Goal: Task Accomplishment & Management: Complete application form

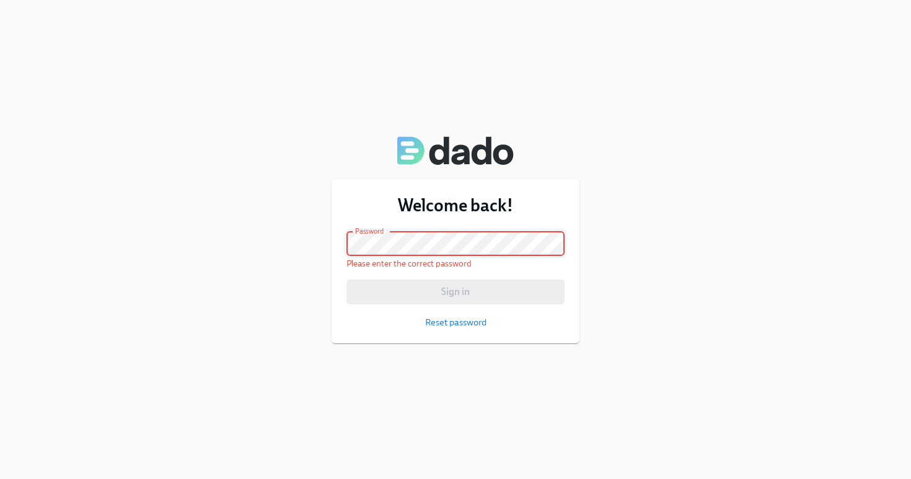
click at [248, 287] on div "Welcome back! Email address [EMAIL_ADDRESS][PERSON_NAME][DOMAIN_NAME] Email add…" at bounding box center [455, 239] width 911 height 479
click at [382, 120] on div "Welcome back! Email address [EMAIL_ADDRESS][PERSON_NAME][DOMAIN_NAME] Email add…" at bounding box center [455, 239] width 911 height 479
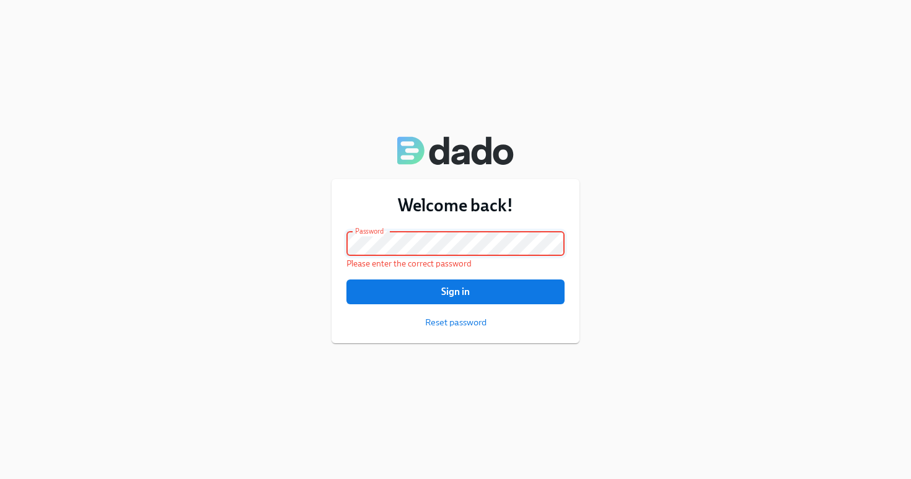
click at [455, 292] on button "Sign in" at bounding box center [455, 291] width 218 height 25
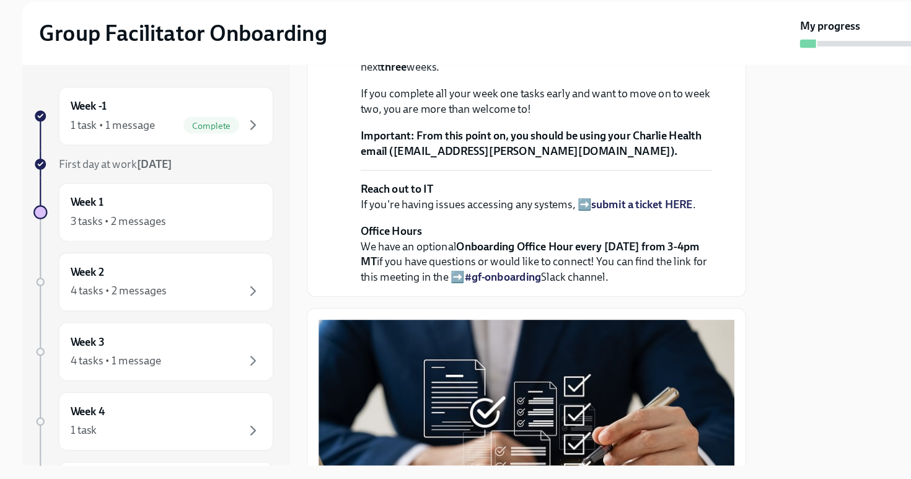
scroll to position [368, 0]
click at [589, 240] on strong "submit a ticket HERE" at bounding box center [570, 234] width 90 height 12
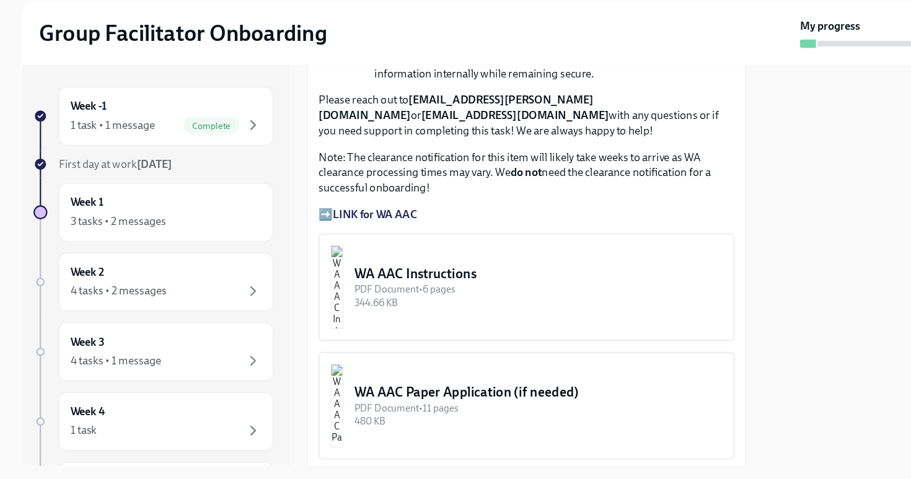
scroll to position [1432, 0]
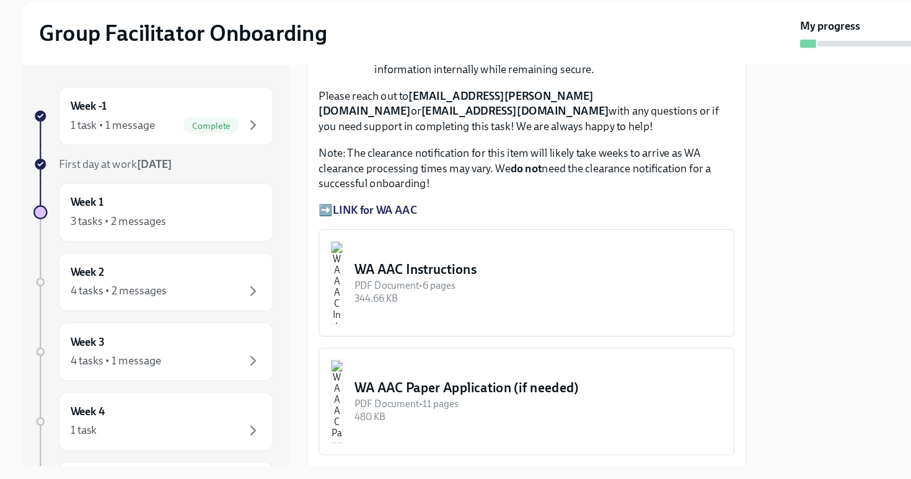
click at [329, 245] on strong "LINK for WA AAC" at bounding box center [333, 240] width 75 height 12
click at [350, 245] on strong "LINK for WA AAC" at bounding box center [333, 240] width 75 height 12
click at [338, 245] on strong "LINK for WA AAC" at bounding box center [333, 240] width 75 height 12
click at [499, 223] on p "Note: The clearance notification for this item will likely take weeks to arrive…" at bounding box center [467, 202] width 369 height 41
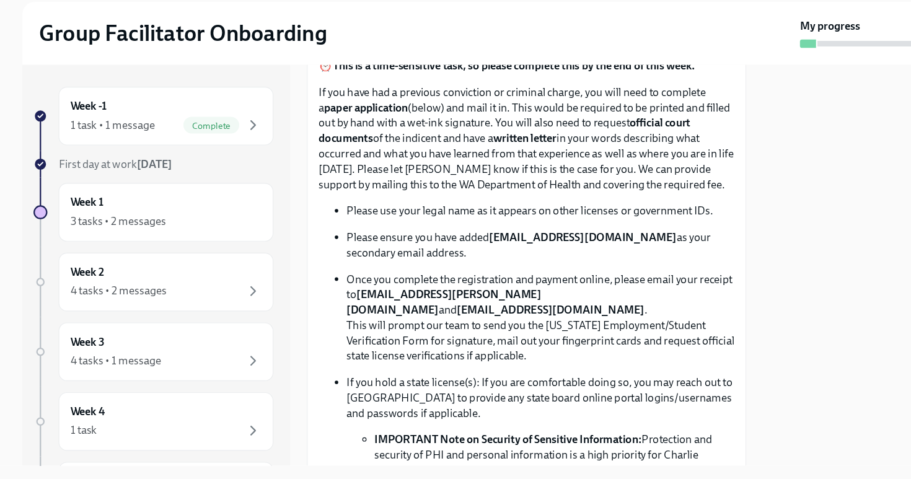
scroll to position [999, 0]
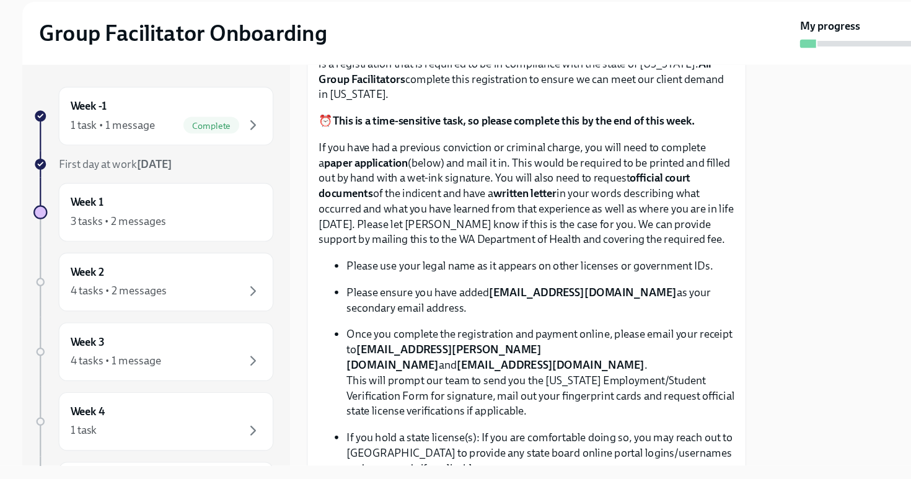
drag, startPoint x: 346, startPoint y: 113, endPoint x: 564, endPoint y: 118, distance: 217.5
click at [564, 42] on p "Fill Out The [US_STATE] Agency Affiliated Registration" at bounding box center [467, 34] width 369 height 16
copy p "Washington Agency Affiliated Registration"
click at [467, 273] on p "If you have had a previous conviction or criminal charge, you will need to comp…" at bounding box center [467, 224] width 369 height 95
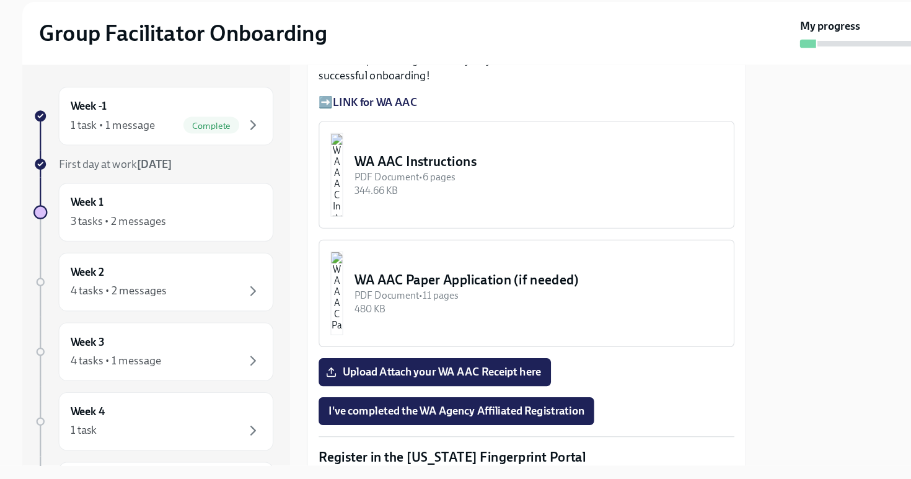
scroll to position [1529, 0]
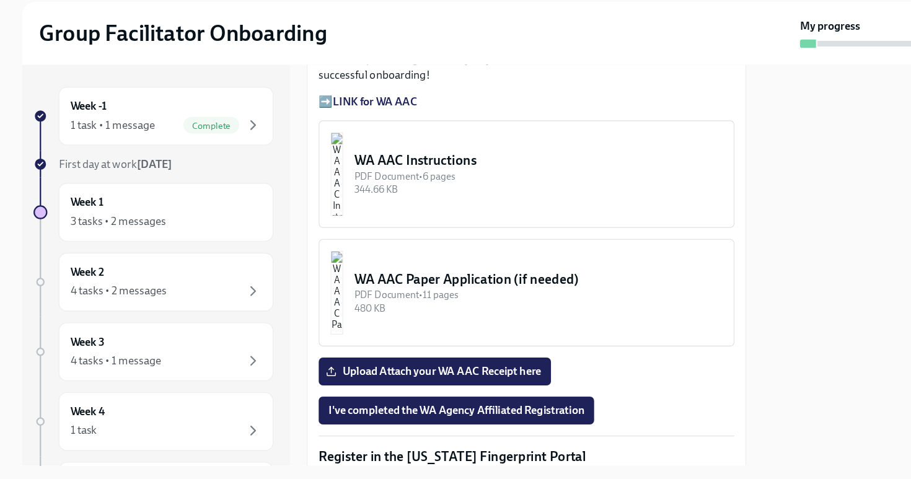
click at [292, 150] on p "➡️ LINK for WA AAC" at bounding box center [467, 143] width 369 height 14
click at [317, 149] on strong "LINK for WA AAC" at bounding box center [333, 143] width 75 height 12
click at [307, 149] on strong "LINK for WA AAC" at bounding box center [333, 143] width 75 height 12
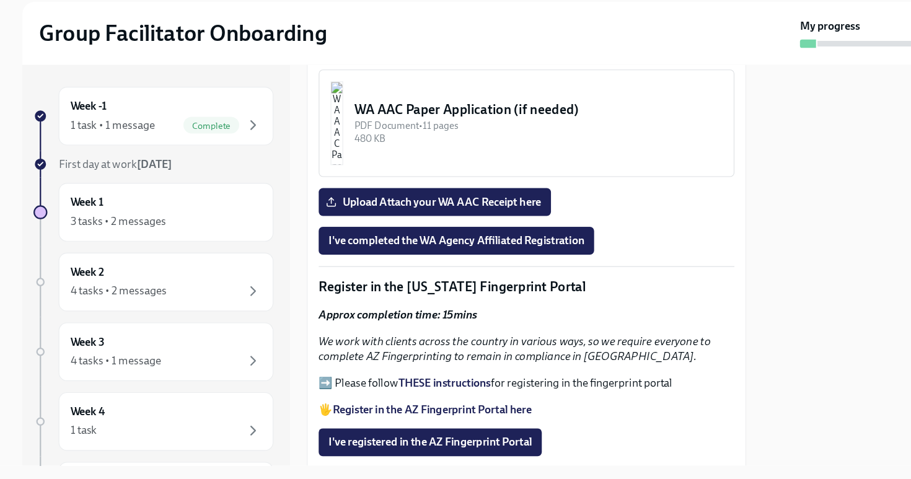
scroll to position [1680, 0]
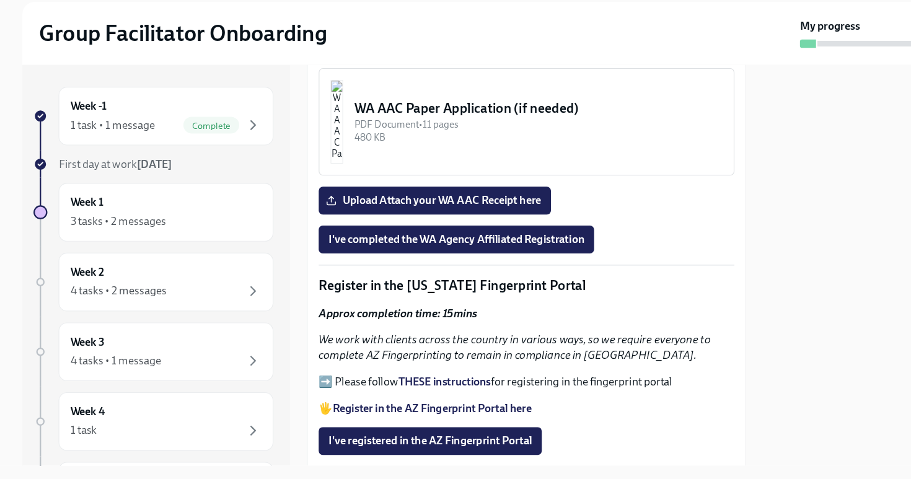
click at [368, 64] on div "PDF Document • 6 pages" at bounding box center [478, 58] width 327 height 12
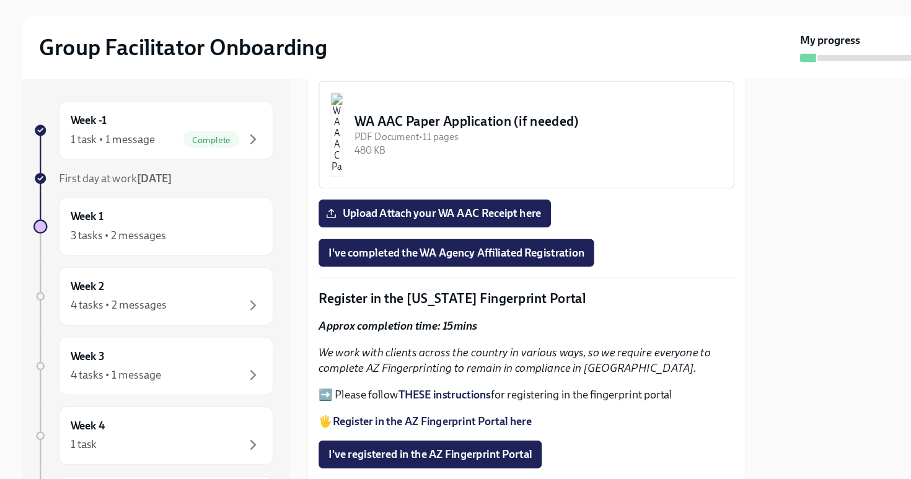
scroll to position [1258, 0]
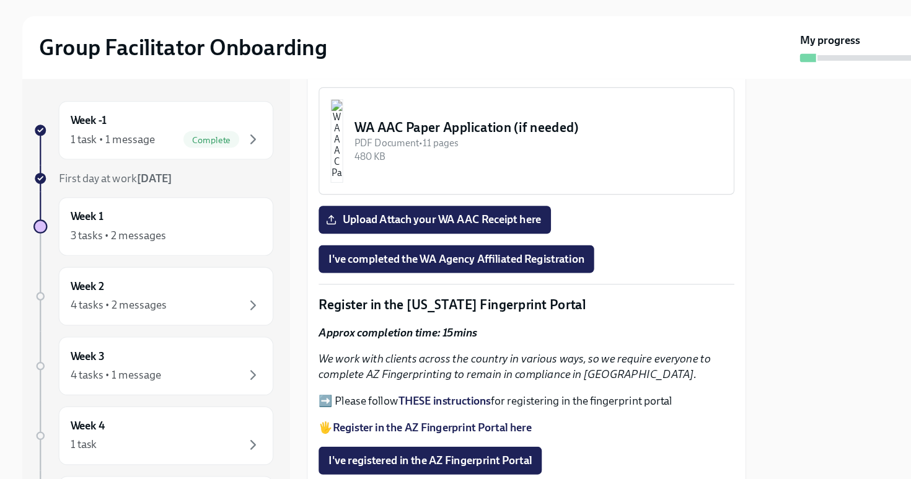
click at [441, 146] on div "WA AAC Paper Application (if needed)" at bounding box center [478, 154] width 327 height 16
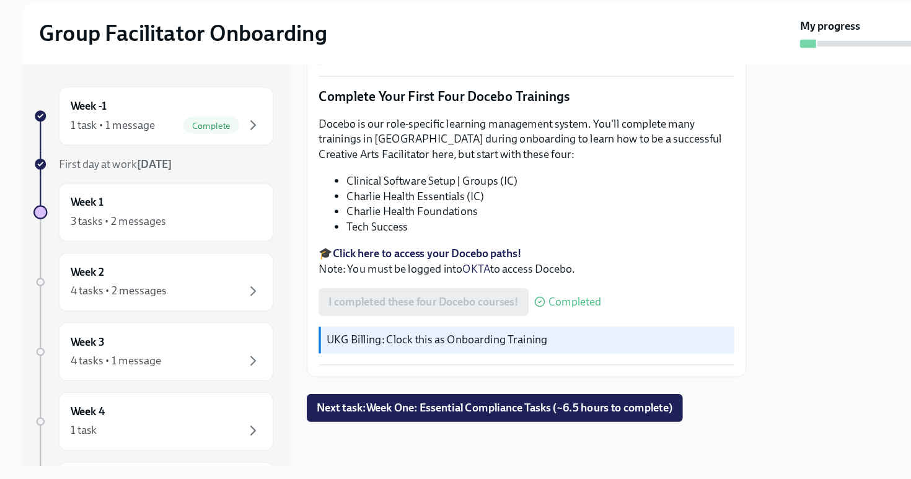
scroll to position [1604, 0]
click at [468, 410] on span "Next task : Week One: Essential Compliance Tasks (~6.5 hours to complete)" at bounding box center [439, 416] width 317 height 12
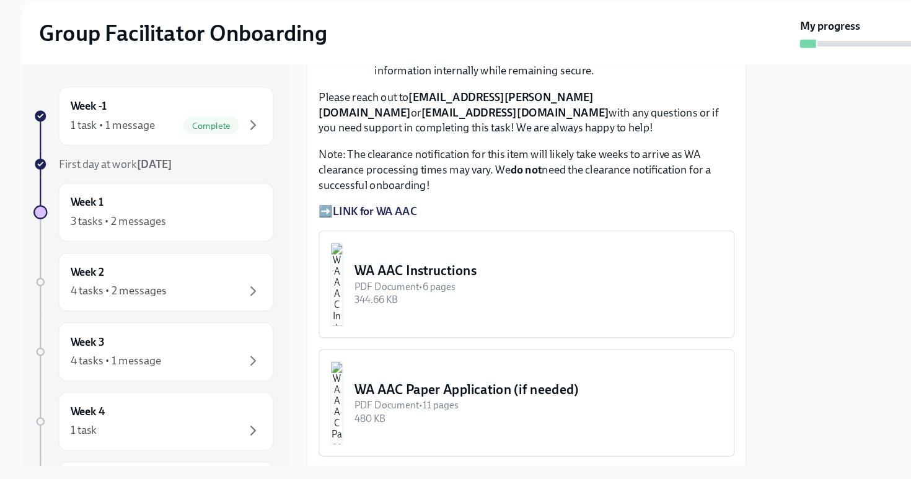
scroll to position [1034, 0]
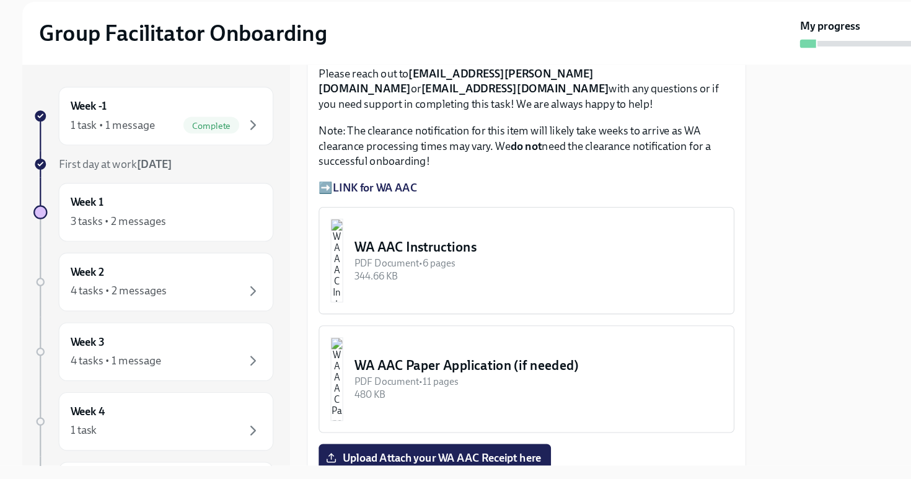
click at [385, 238] on button "WA AAC Instructions PDF Document • 6 pages 344.66 KB" at bounding box center [467, 284] width 369 height 95
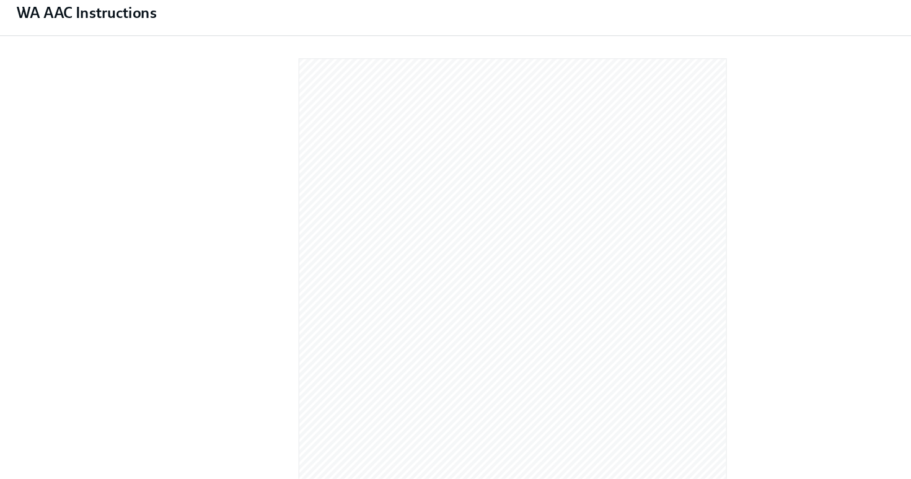
scroll to position [0, 0]
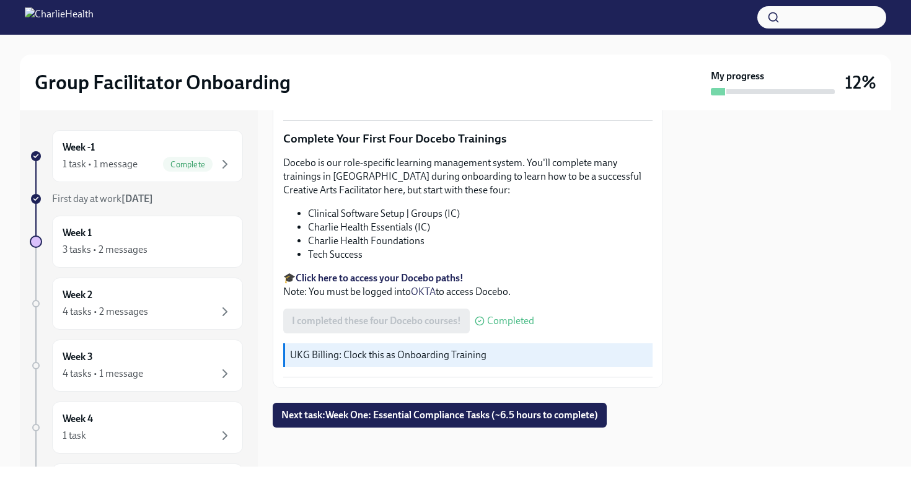
scroll to position [1602, 0]
click at [512, 418] on span "Next task : Week One: Essential Compliance Tasks (~6.5 hours to complete)" at bounding box center [439, 416] width 317 height 12
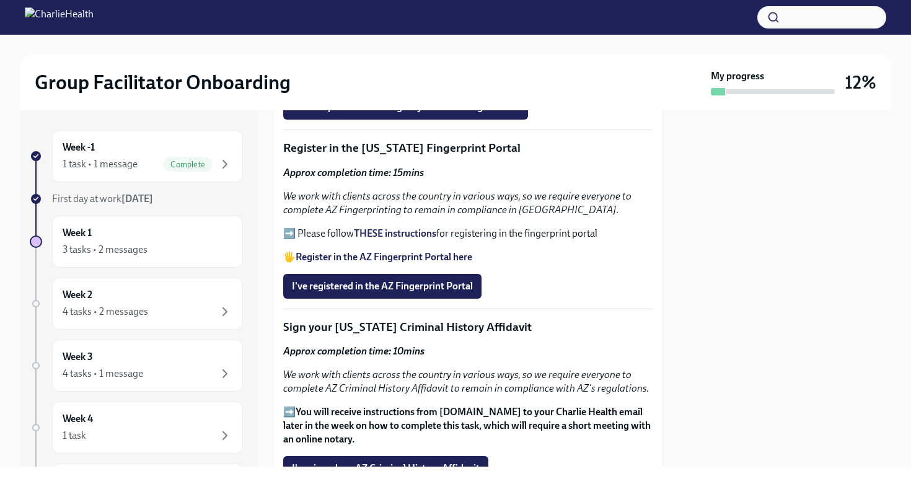
scroll to position [1429, 0]
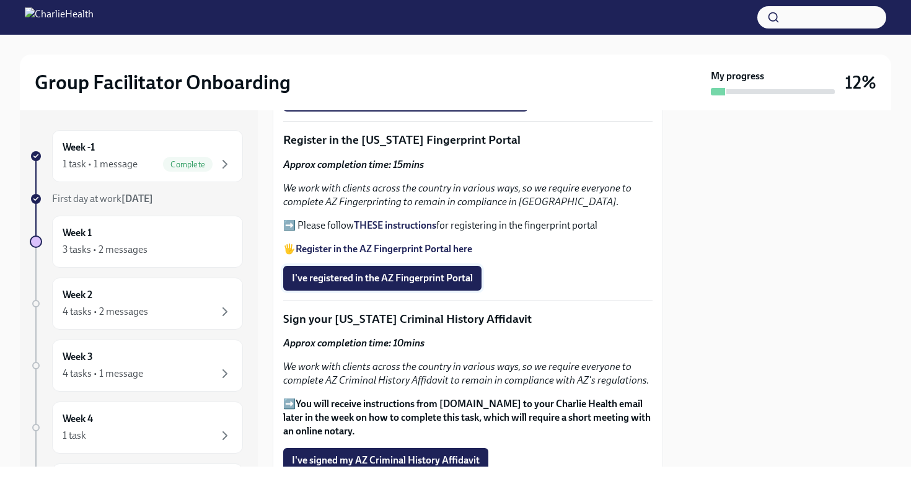
click at [379, 272] on span "I've registered in the AZ Fingerprint Portal" at bounding box center [382, 278] width 181 height 12
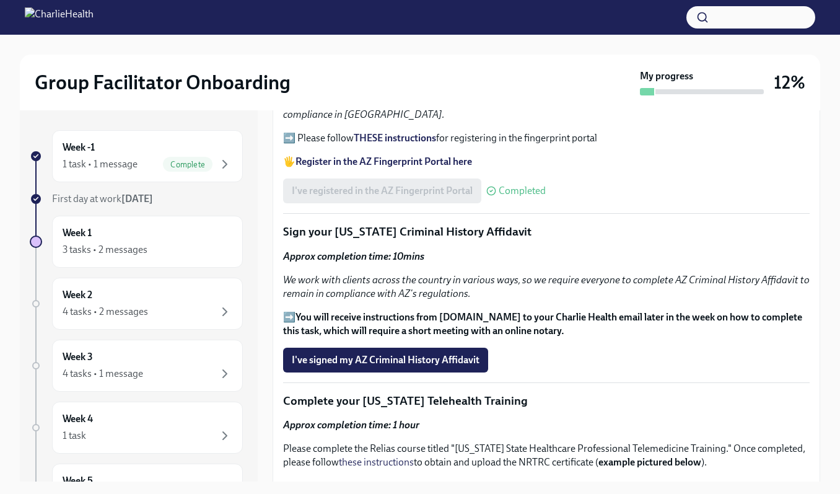
scroll to position [1390, 0]
click at [392, 361] on span "I've signed my AZ Criminal History Affidavit" at bounding box center [386, 359] width 188 height 12
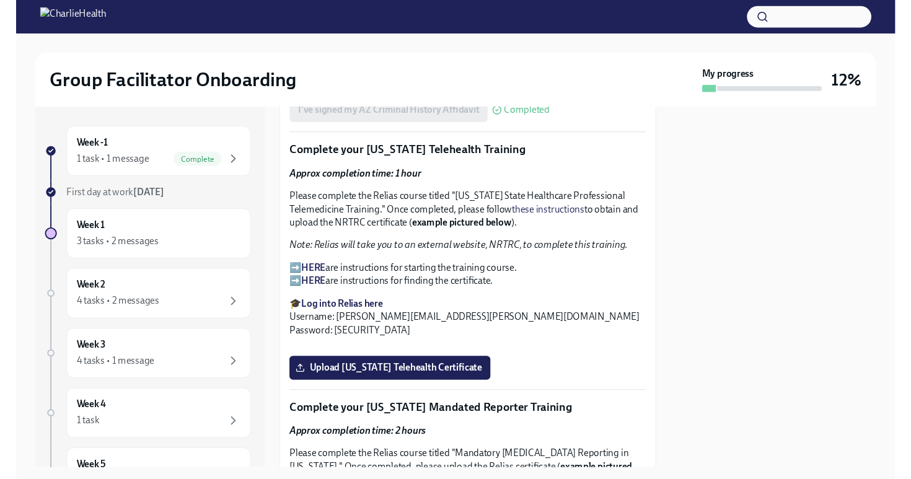
scroll to position [1777, 0]
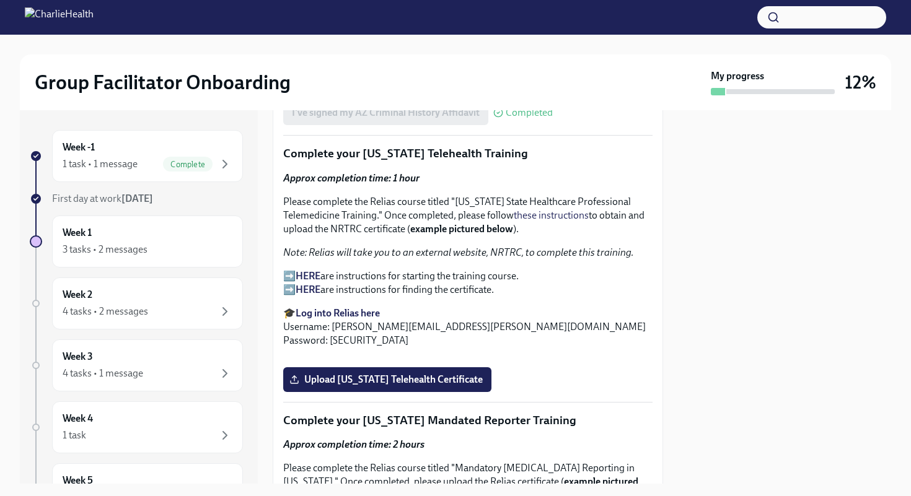
click at [309, 270] on strong "HERE" at bounding box center [308, 276] width 25 height 12
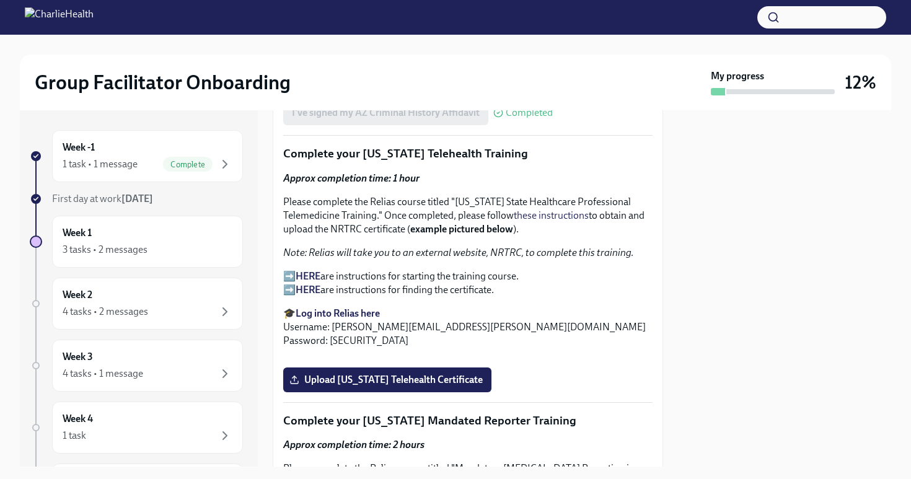
click at [308, 270] on strong "HERE" at bounding box center [308, 276] width 25 height 12
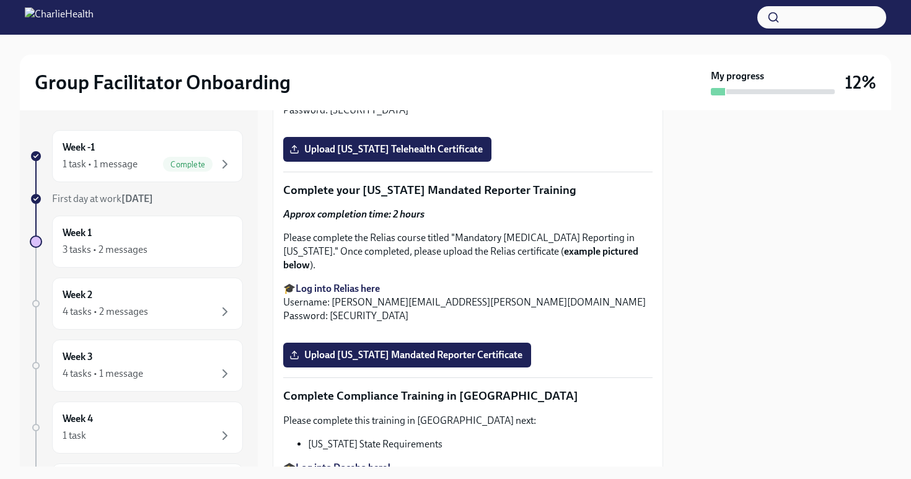
scroll to position [2022, 0]
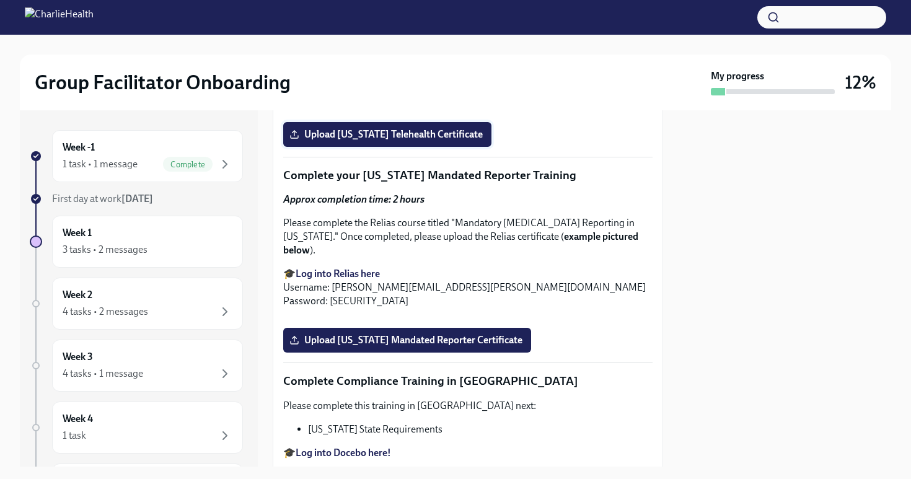
click at [373, 141] on span "Upload [US_STATE] Telehealth Certificate" at bounding box center [387, 134] width 191 height 12
click at [0, 0] on input "Upload [US_STATE] Telehealth Certificate" at bounding box center [0, 0] width 0 height 0
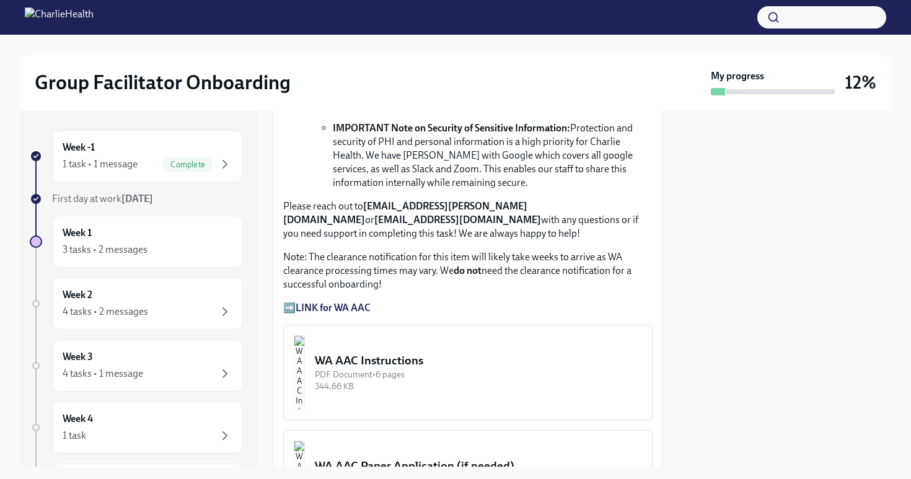
scroll to position [961, 0]
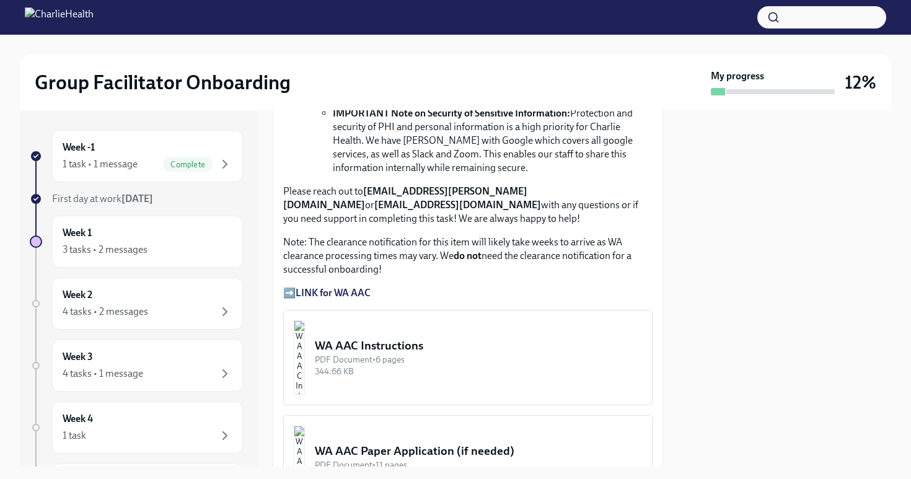
click at [388, 338] on div "WA AAC Instructions" at bounding box center [478, 346] width 327 height 16
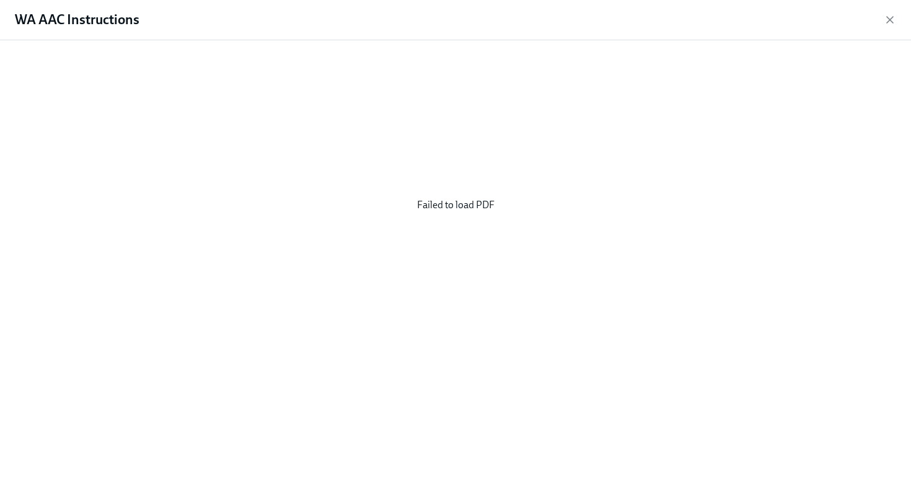
click at [454, 200] on div "Failed to load PDF" at bounding box center [455, 205] width 871 height 310
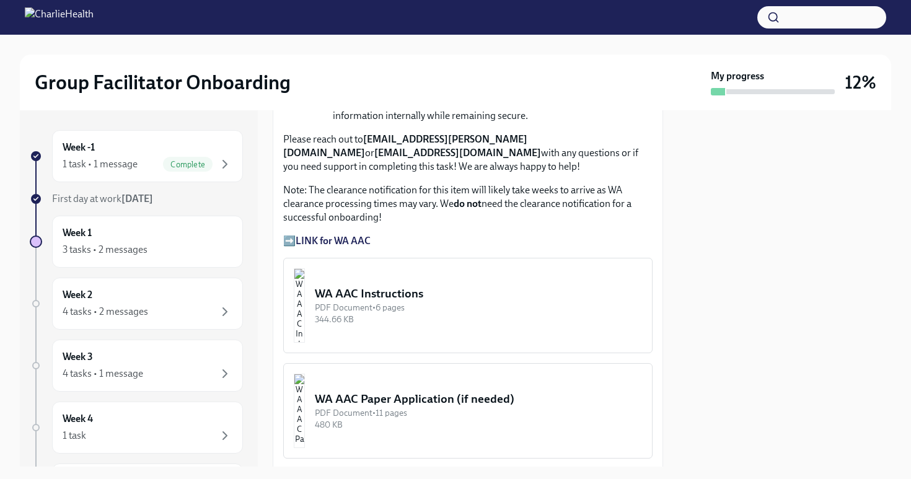
scroll to position [1016, 0]
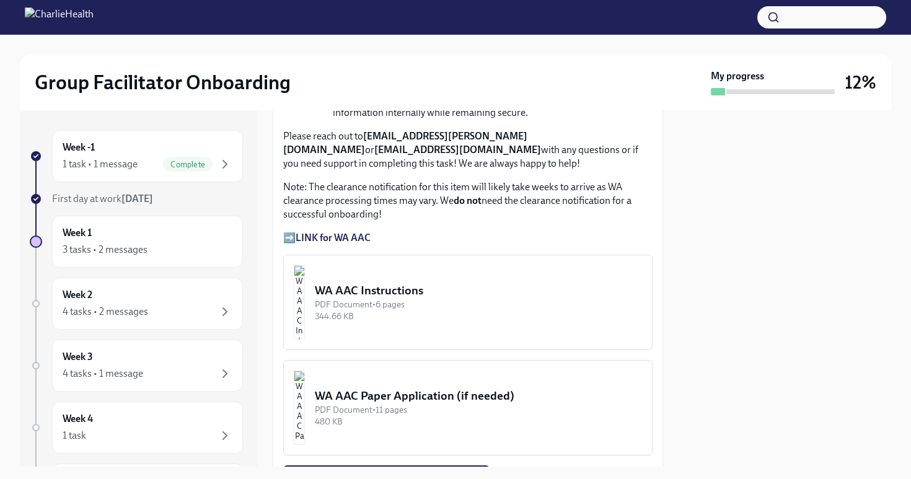
click at [384, 283] on div "WA AAC Instructions" at bounding box center [478, 291] width 327 height 16
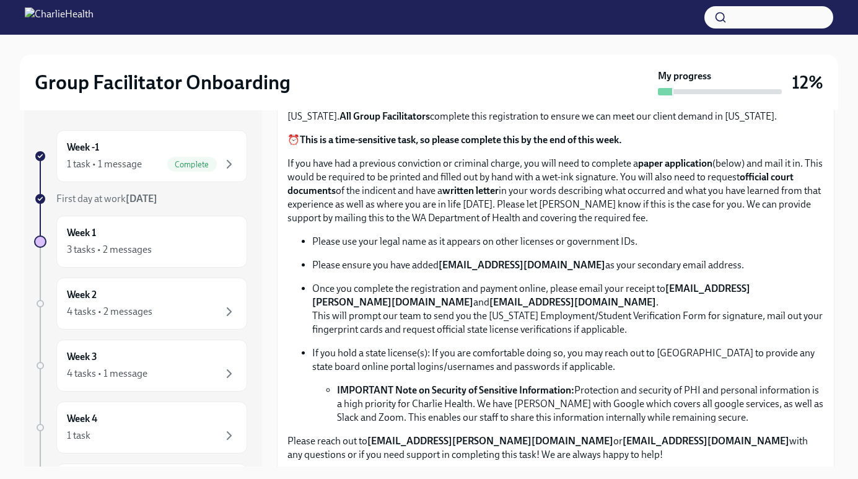
scroll to position [1051, 0]
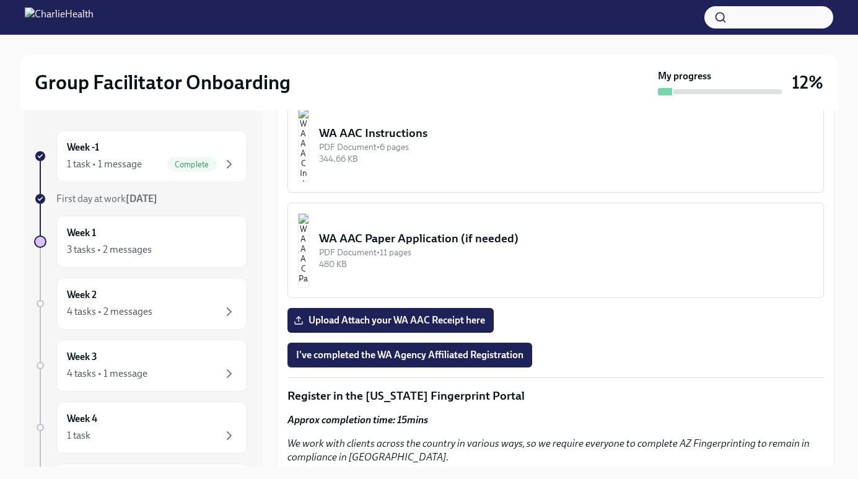
click at [375, 133] on div "WA AAC Instructions" at bounding box center [566, 133] width 494 height 16
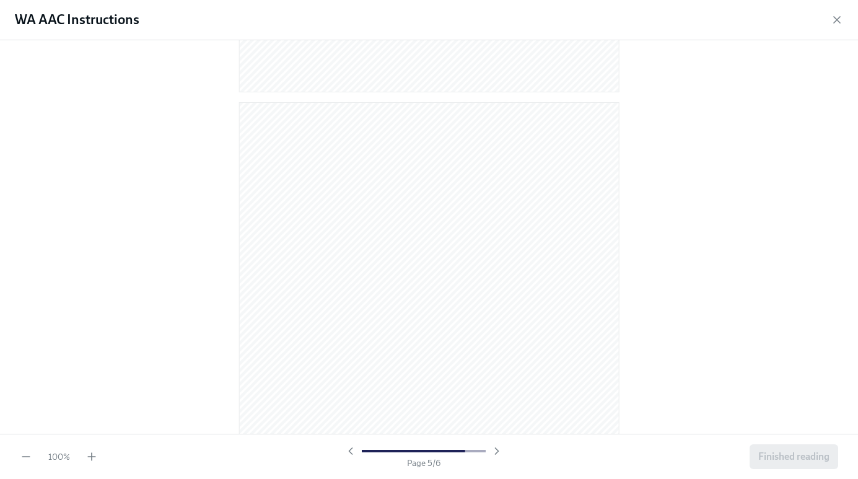
scroll to position [1967, 0]
click at [704, 257] on div at bounding box center [429, 236] width 858 height 393
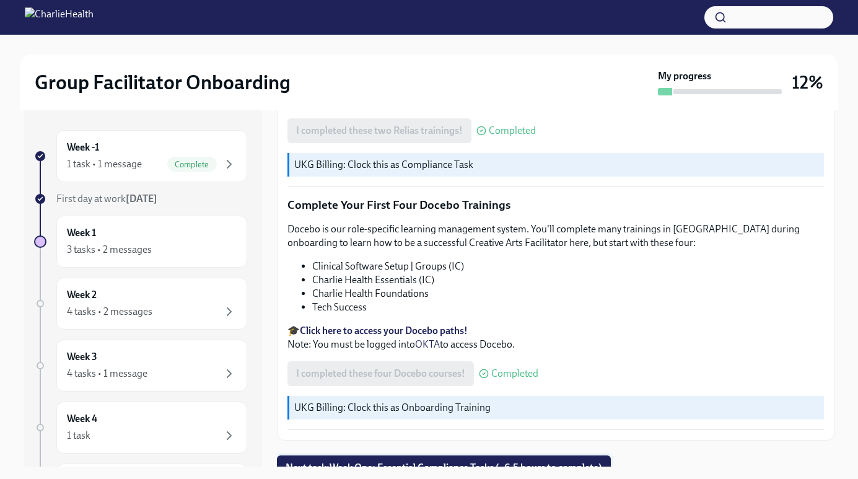
scroll to position [1711, 0]
click at [548, 463] on span "Next task : Week One: Essential Compliance Tasks (~6.5 hours to complete)" at bounding box center [444, 469] width 317 height 12
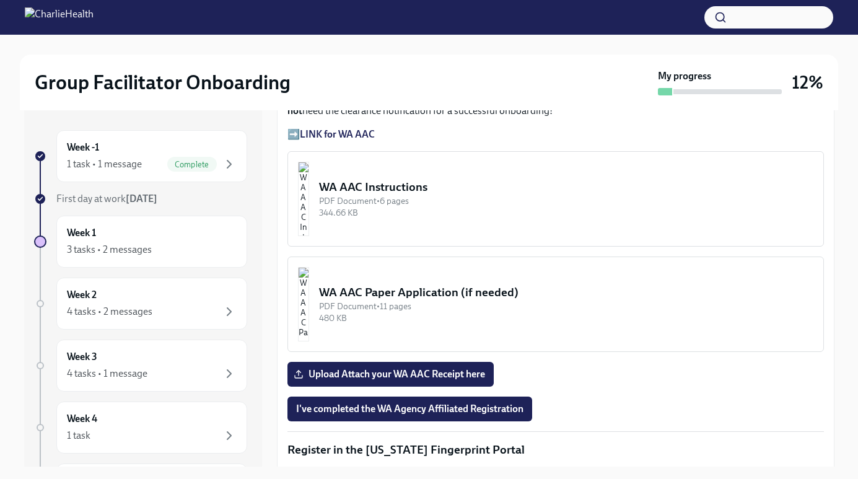
scroll to position [1007, 0]
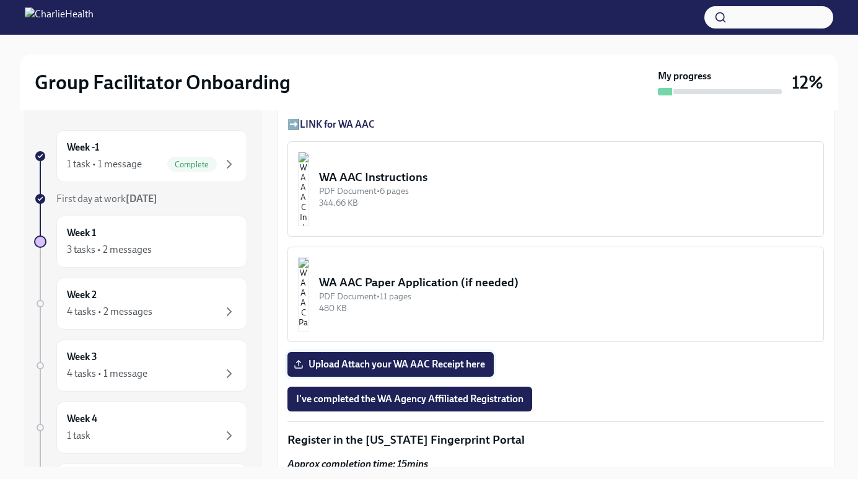
click at [371, 367] on span "Upload Attach your WA AAC Receipt here" at bounding box center [390, 364] width 189 height 12
click at [0, 0] on input "Upload Attach your WA AAC Receipt here" at bounding box center [0, 0] width 0 height 0
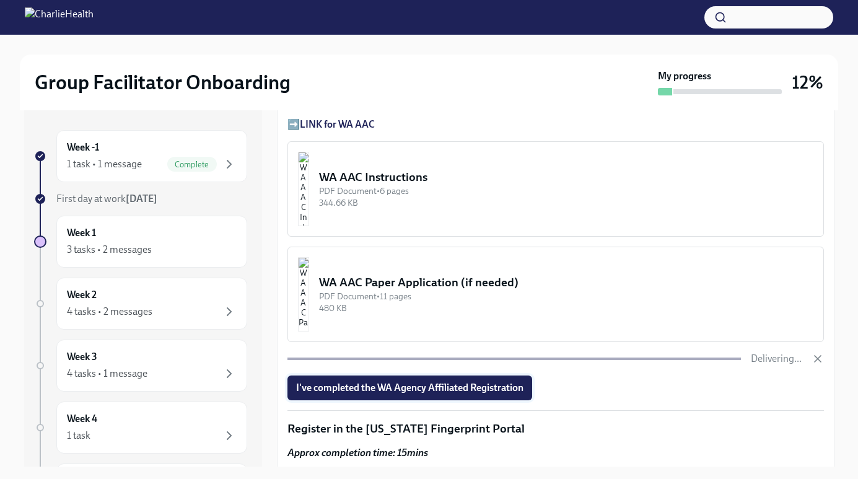
click at [487, 385] on span "I've completed the WA Agency Affiliated Registration" at bounding box center [409, 388] width 227 height 12
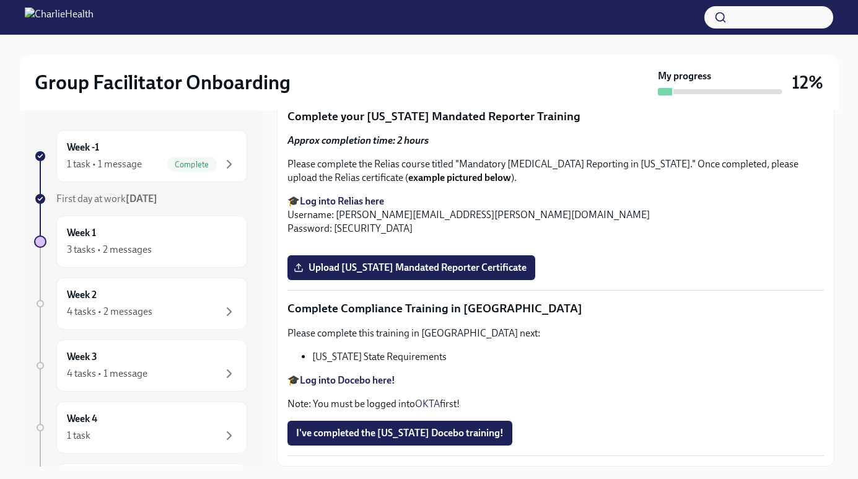
scroll to position [2338, 0]
click at [353, 207] on strong "Log into Relias here" at bounding box center [342, 201] width 84 height 12
click at [362, 207] on strong "Log into Relias here" at bounding box center [342, 201] width 84 height 12
click at [380, 274] on span "Upload [US_STATE] Mandated Reporter Certificate" at bounding box center [411, 267] width 230 height 12
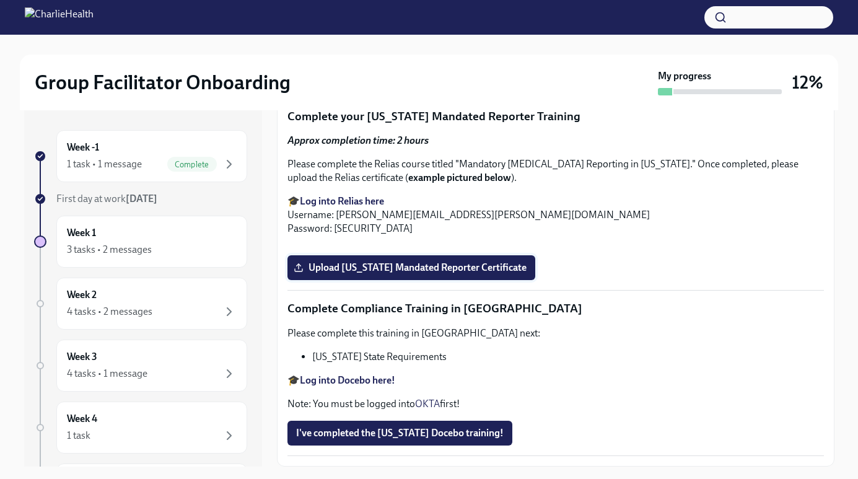
click at [0, 0] on input "Upload [US_STATE] Mandated Reporter Certificate" at bounding box center [0, 0] width 0 height 0
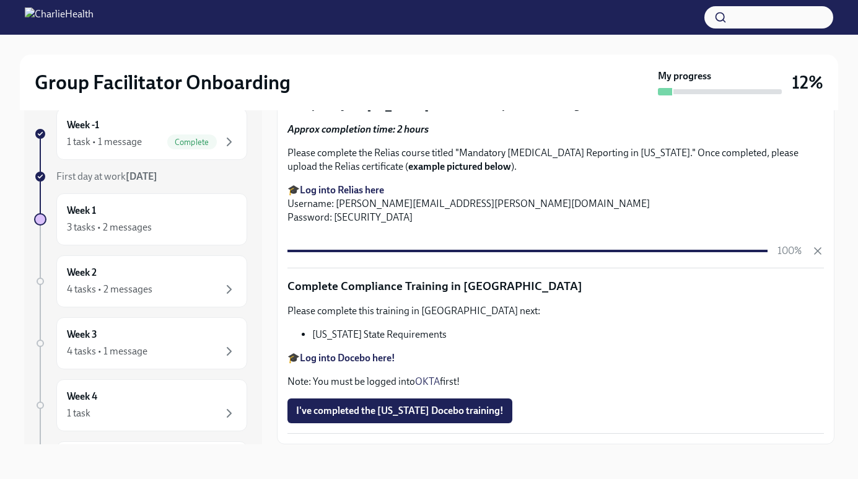
scroll to position [22, 0]
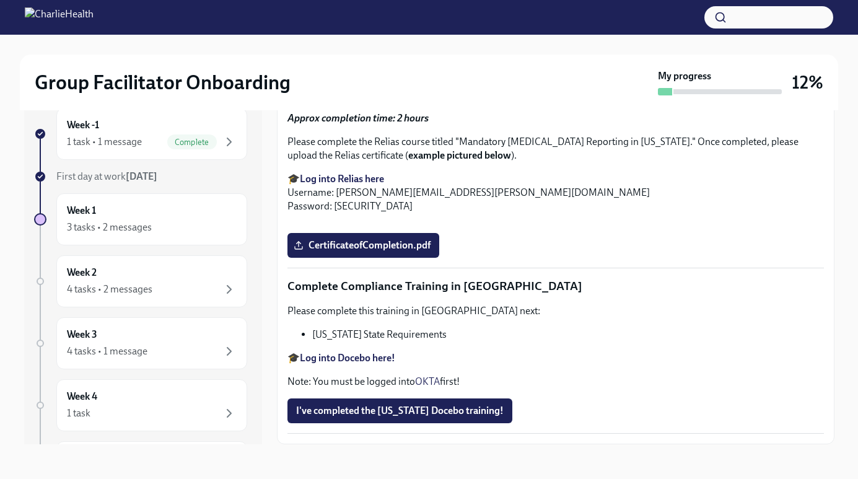
click at [384, 361] on div "Please complete this training in Docebo next: Louisiana State Requirements 🎓 Lo…" at bounding box center [555, 346] width 537 height 84
click at [363, 364] on strong "Log into Docebo here!" at bounding box center [347, 358] width 95 height 12
click at [419, 417] on span "I've completed the [US_STATE] Docebo training!" at bounding box center [400, 411] width 208 height 12
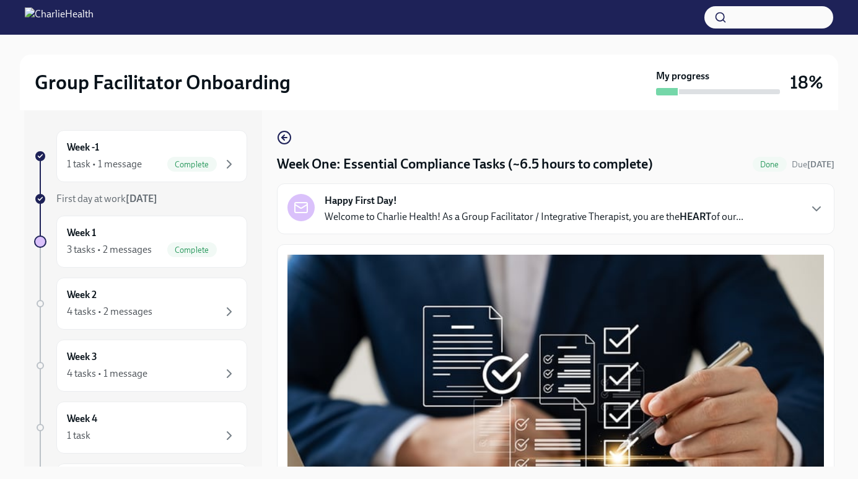
scroll to position [0, 0]
click at [143, 309] on div "4 tasks • 2 messages" at bounding box center [110, 312] width 86 height 14
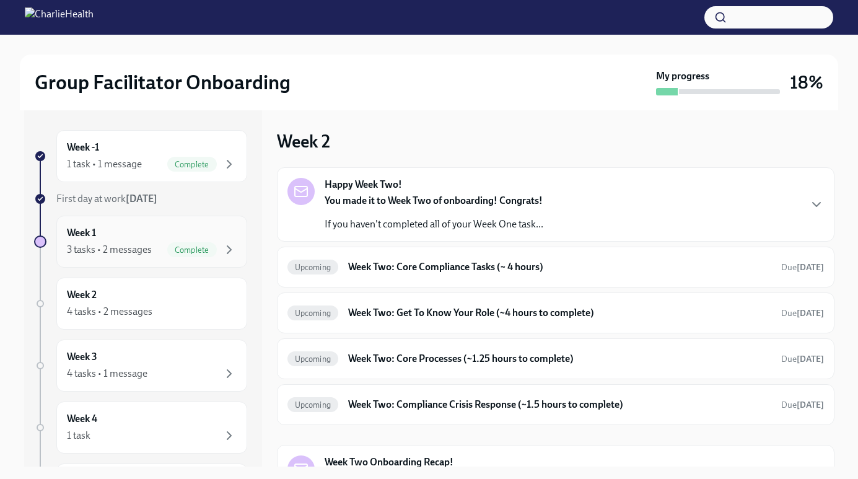
click at [119, 237] on div "Week 1 3 tasks • 2 messages Complete" at bounding box center [152, 241] width 170 height 31
